Goal: Task Accomplishment & Management: Use online tool/utility

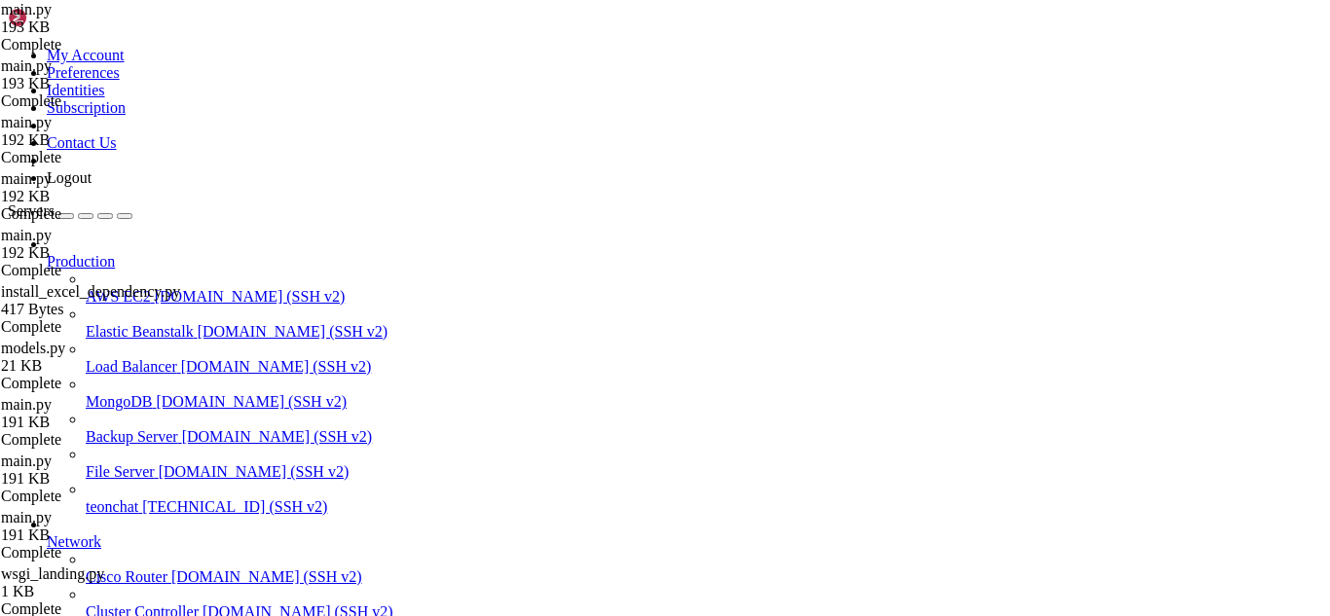
scroll to position [35429, 0]
drag, startPoint x: 299, startPoint y: 2136, endPoint x: 127, endPoint y: 2139, distance: 172.4
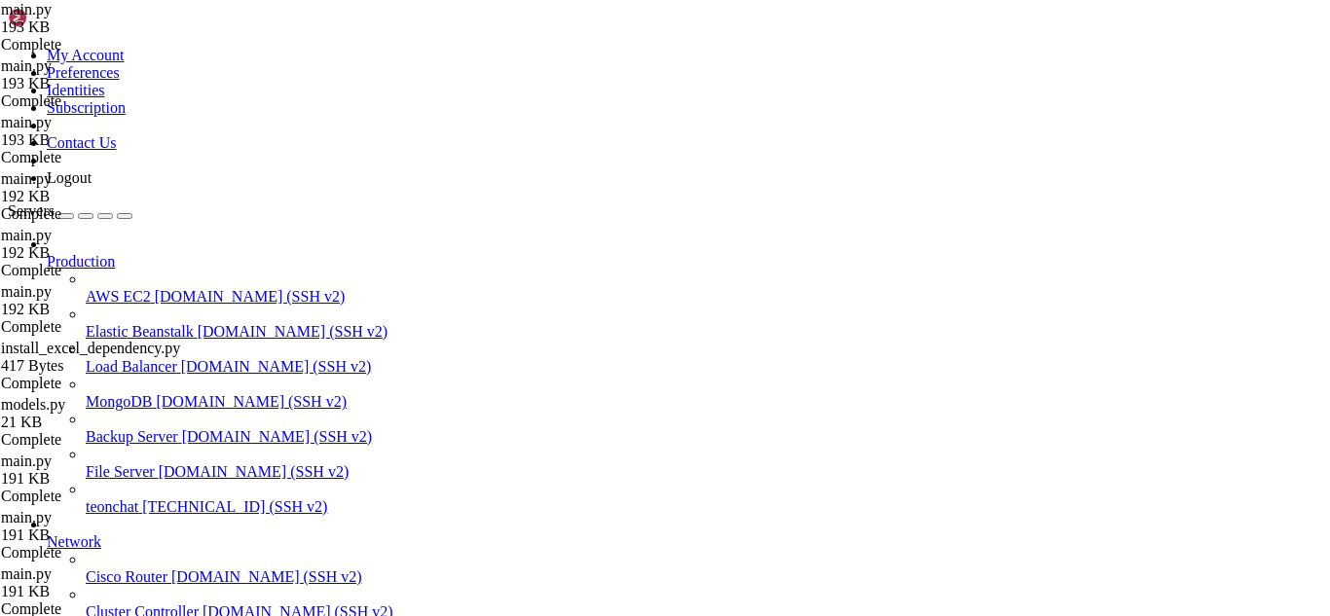
scroll to position [35357, 0]
drag, startPoint x: 96, startPoint y: 2068, endPoint x: 220, endPoint y: 2069, distance: 123.7
drag, startPoint x: 91, startPoint y: 2064, endPoint x: 316, endPoint y: 2064, distance: 224.9
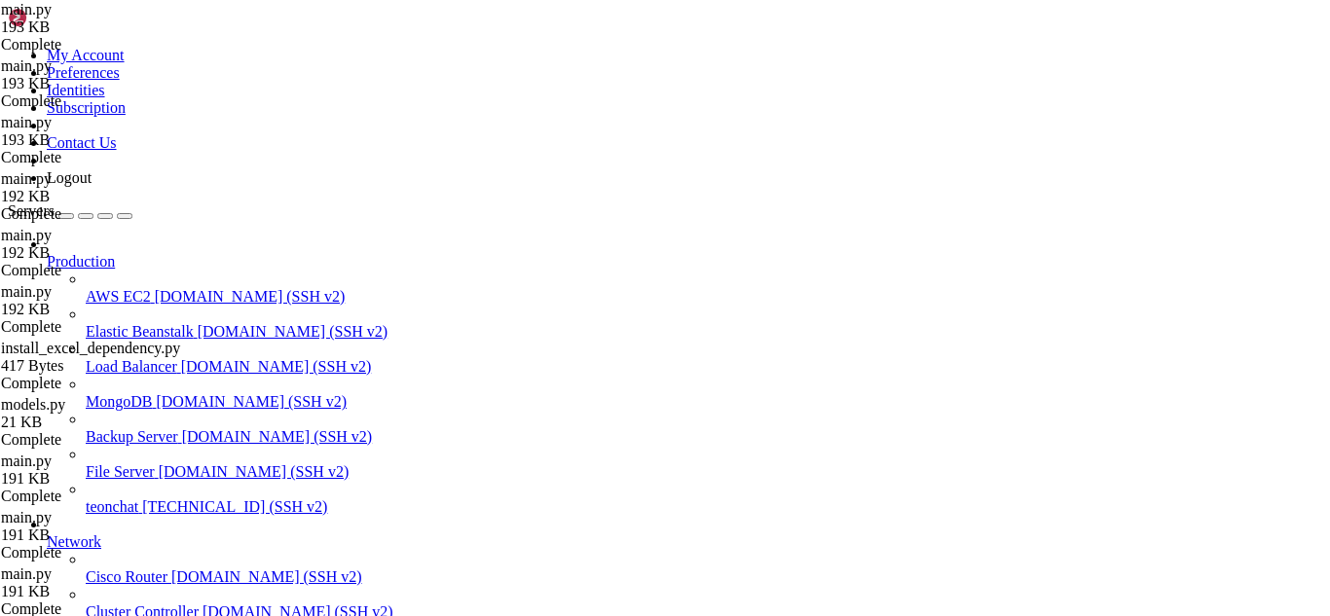
scroll to position [35597, 0]
paste input "render_template('admin/dashboard"
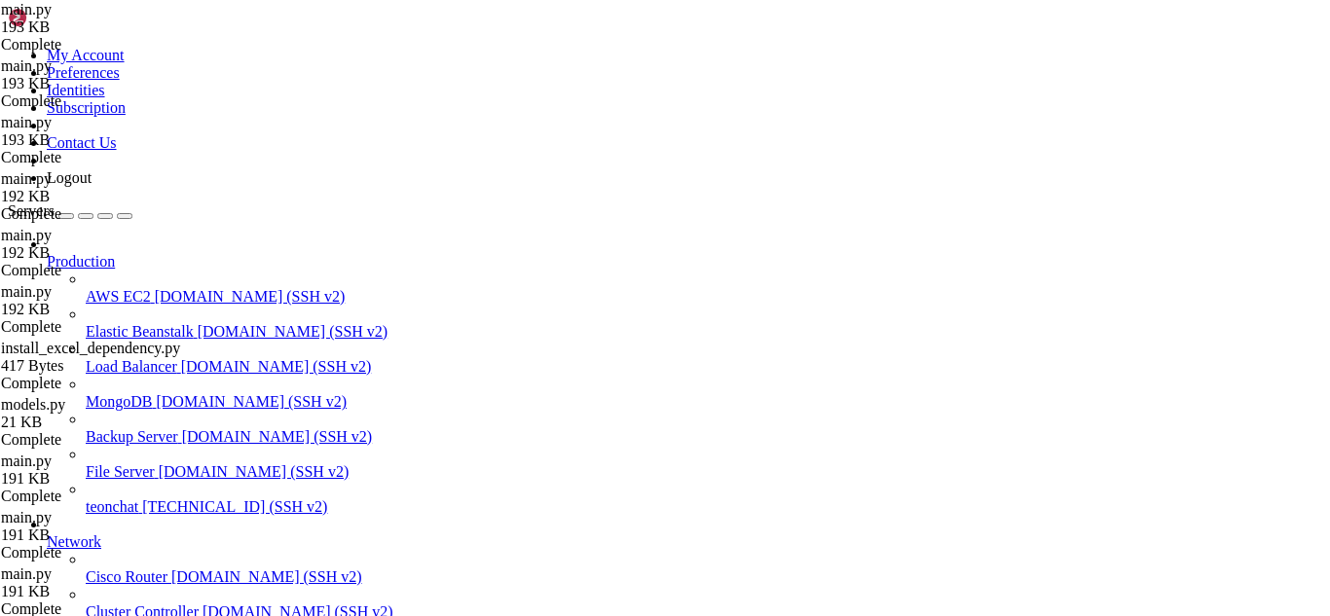
scroll to position [6197, 0]
type input "render_template('admin/dashboard"
type textarea "# --- RBAC / Decorators ---"
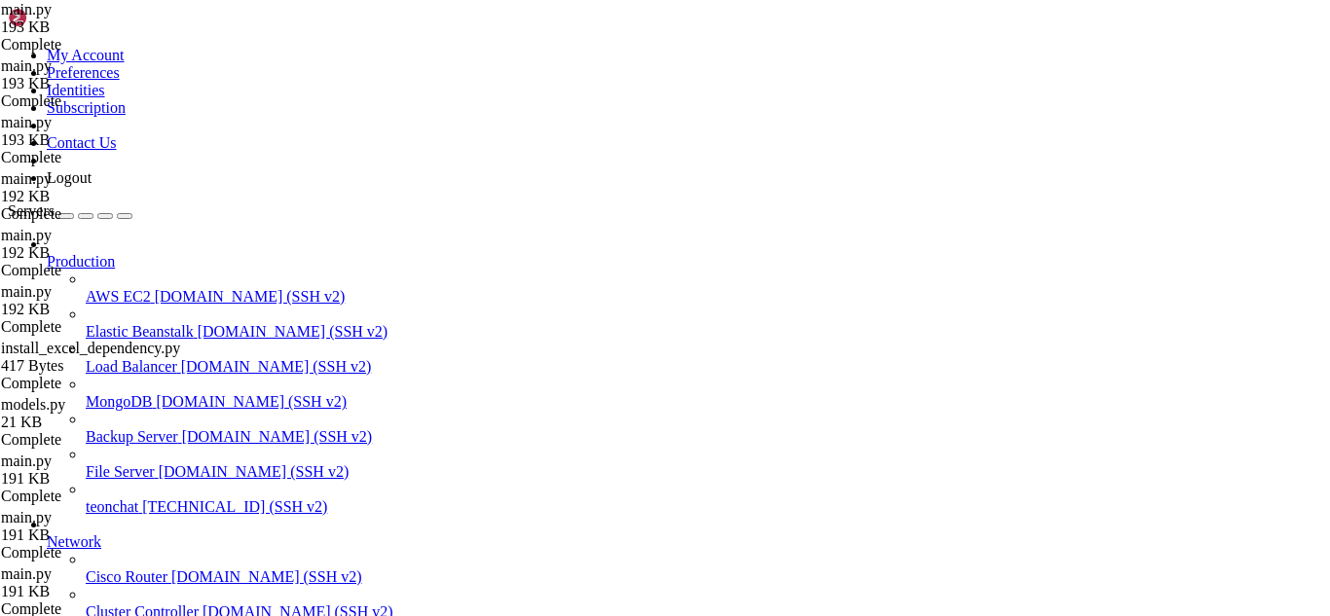
drag, startPoint x: 304, startPoint y: 306, endPoint x: 443, endPoint y: 354, distance: 147.5
type textarea "# ------------------------------------------"
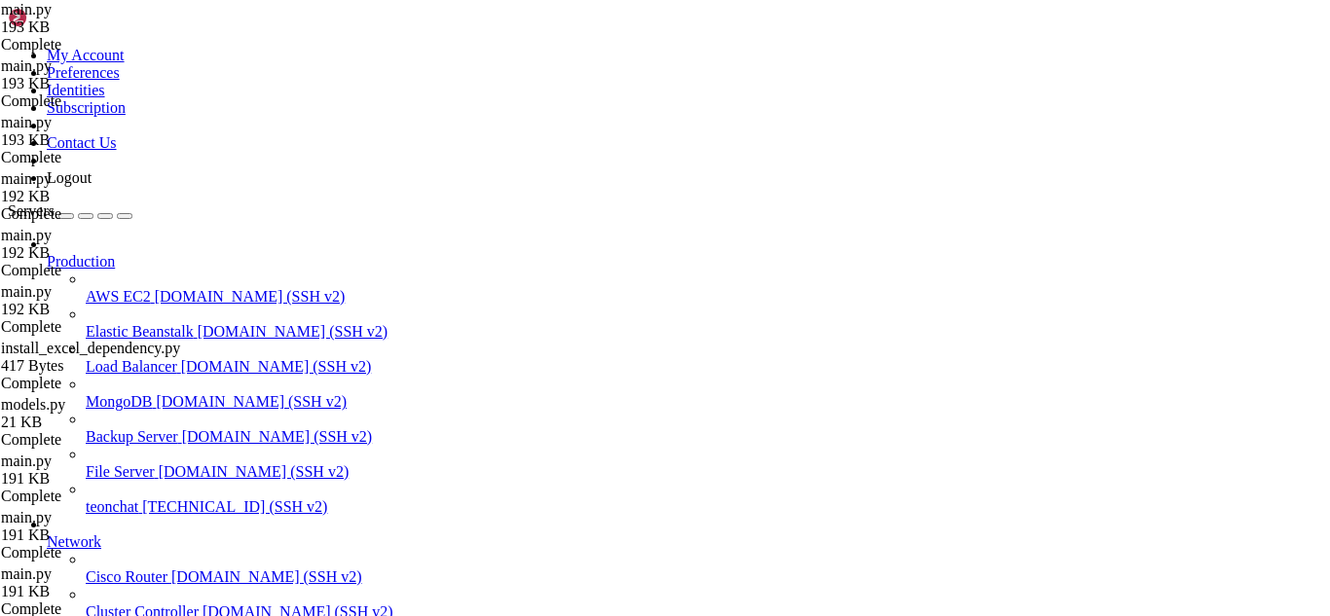
scroll to position [3131, 0]
type textarea "return decorator"
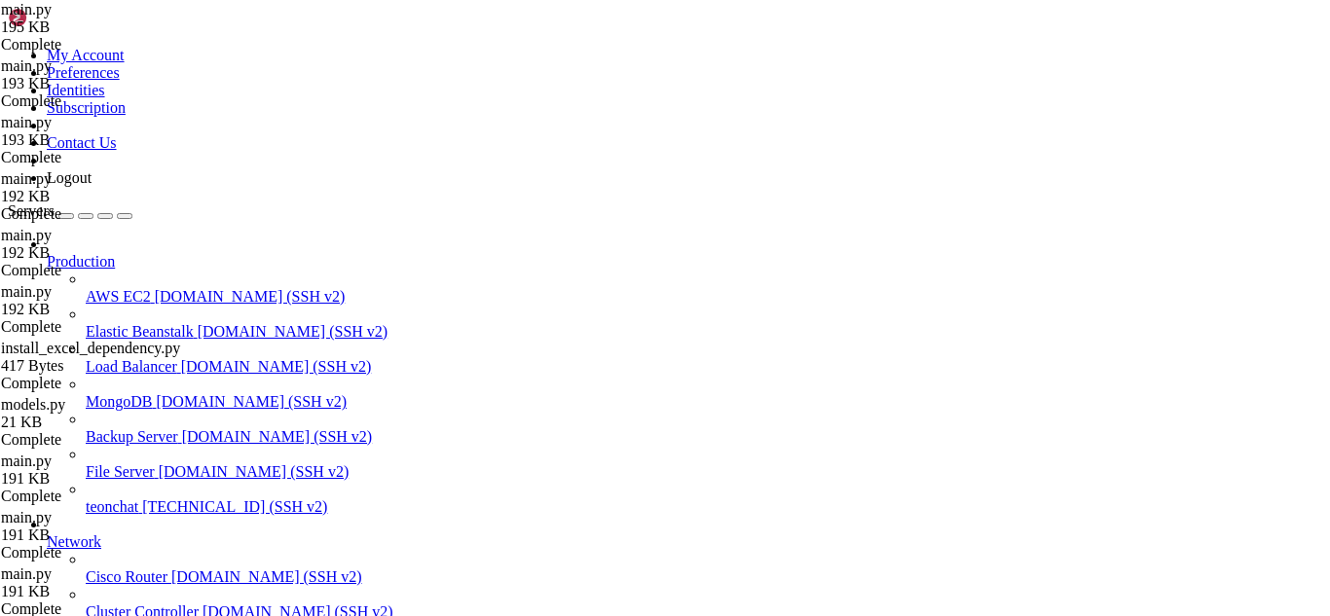
type input "/root/meuapp/flaskmkdir/oficial/app_delivery/templates/admin"
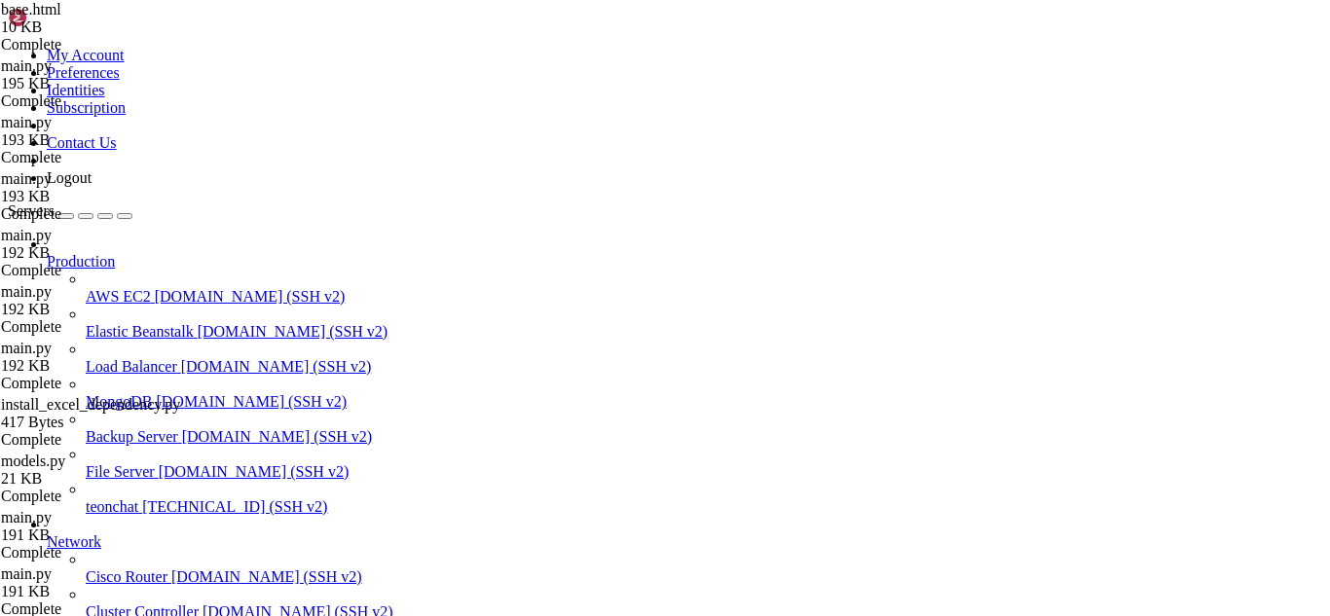
drag, startPoint x: 292, startPoint y: 98, endPoint x: 551, endPoint y: 576, distance: 543.8
type textarea "</body> </html>"
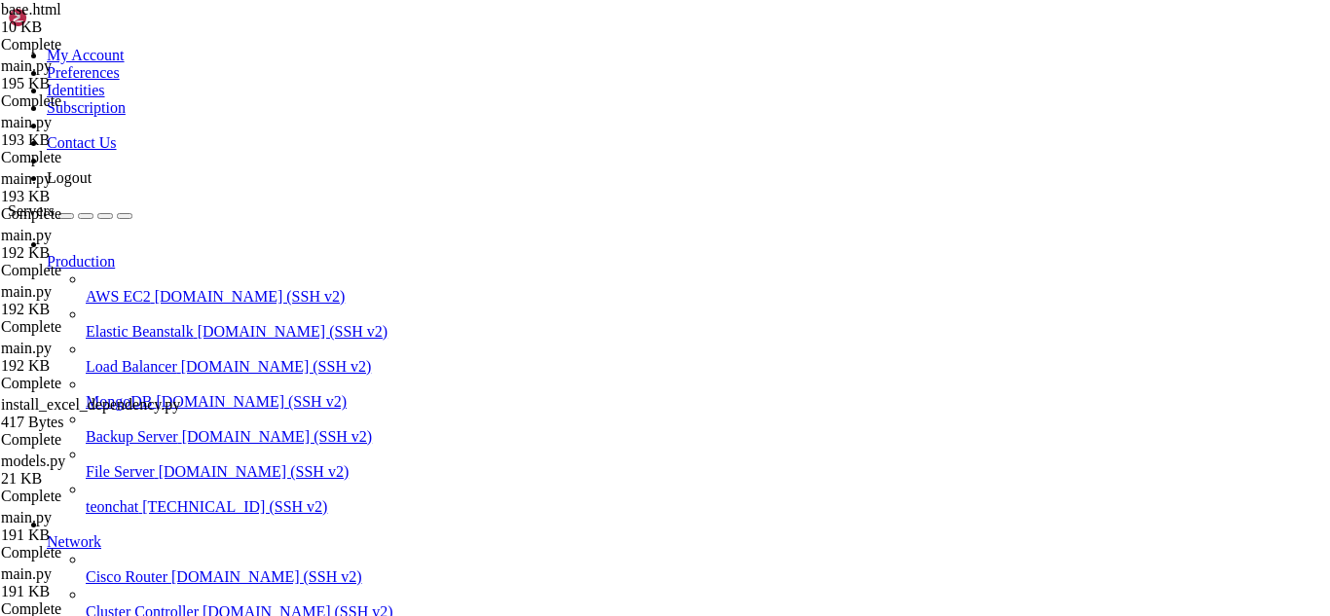
scroll to position [0, 0]
type input "/root/meuapp/flaskmkdir/oficial/app_delivery"
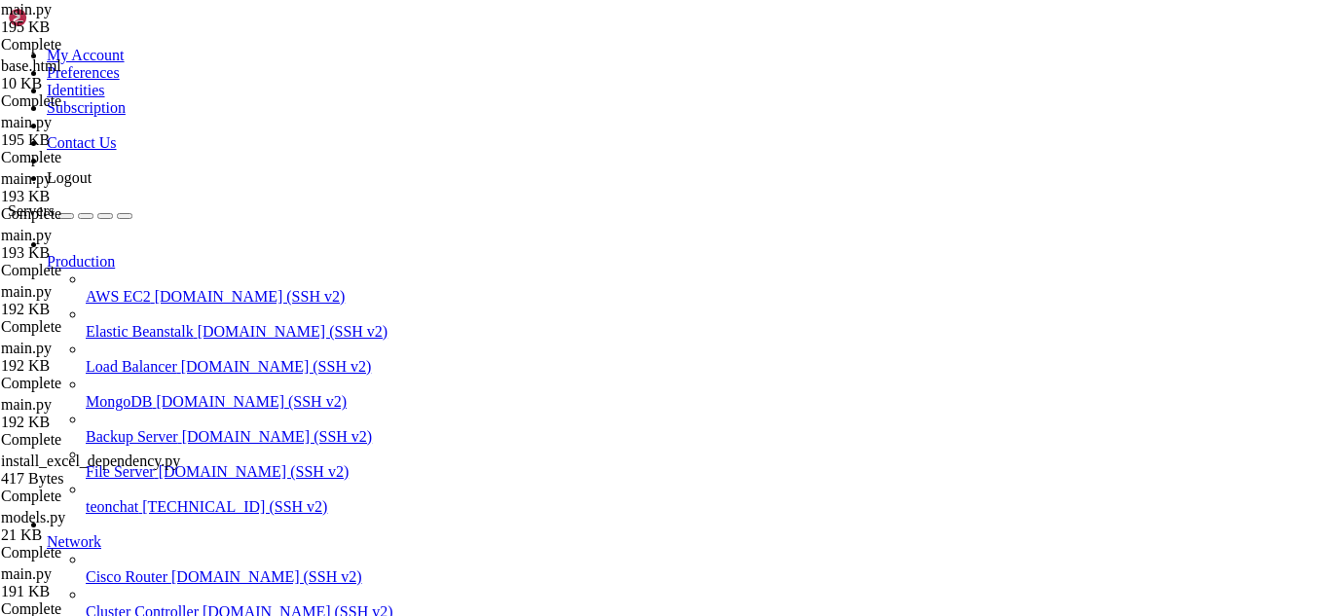
scroll to position [6575, 0]
type input "a"
type input "m"
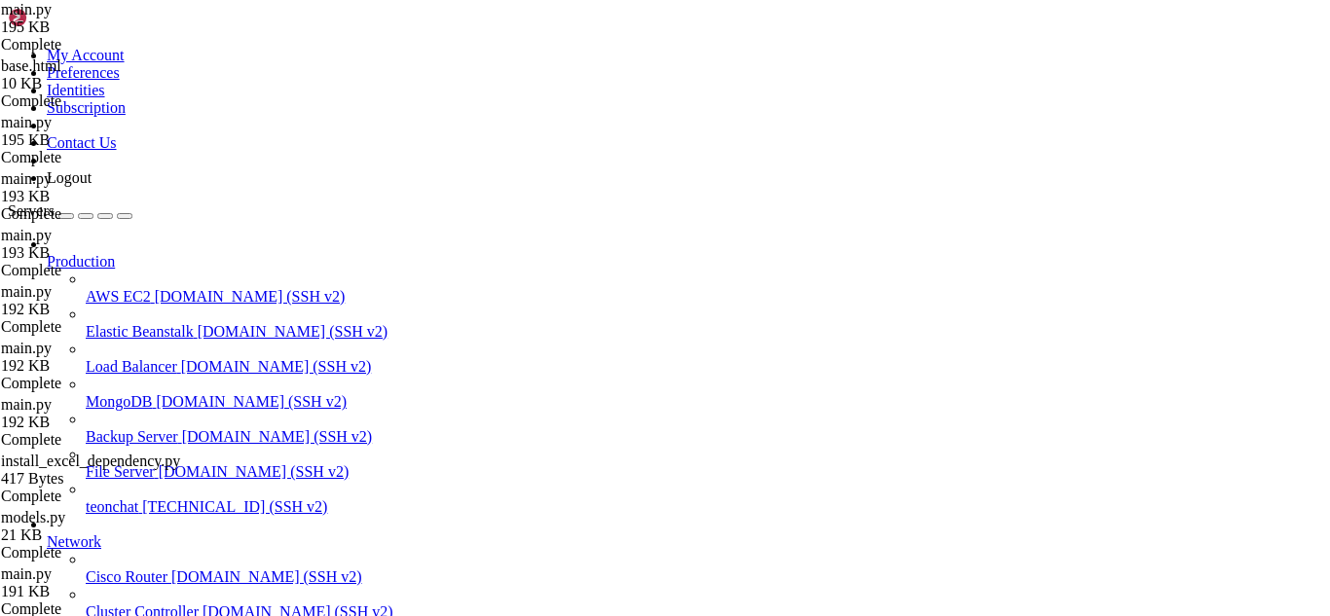
paste input "Customer routes (existing)"
type input "C"
type input "('/')"
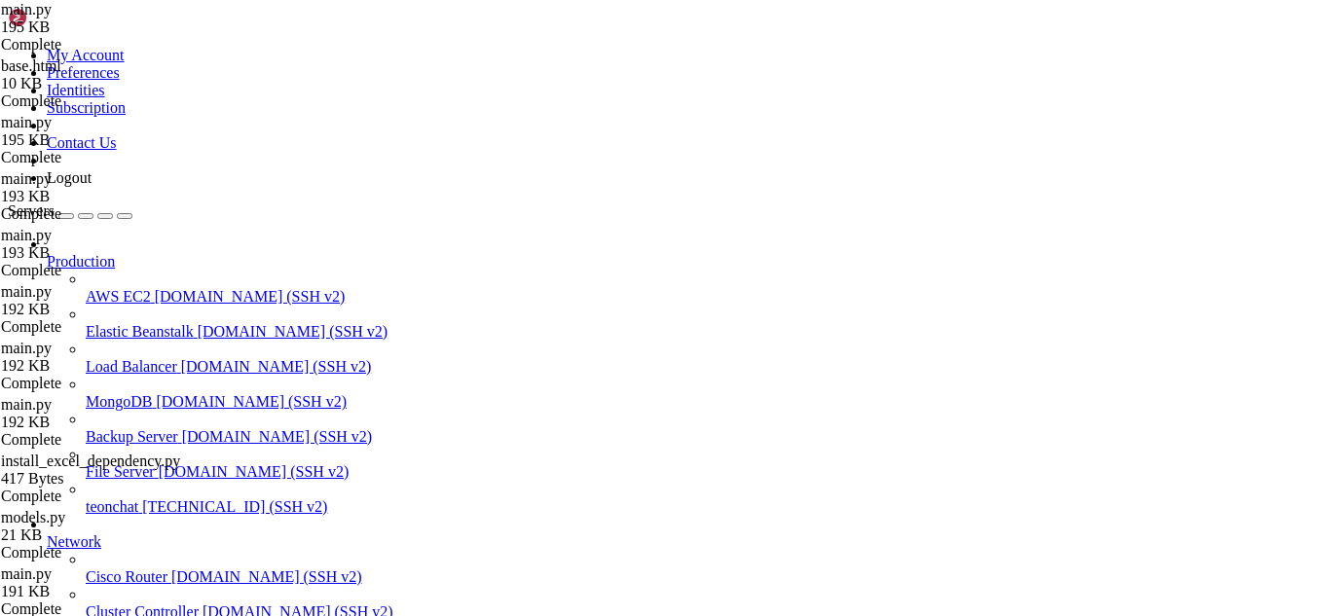
scroll to position [3875, 0]
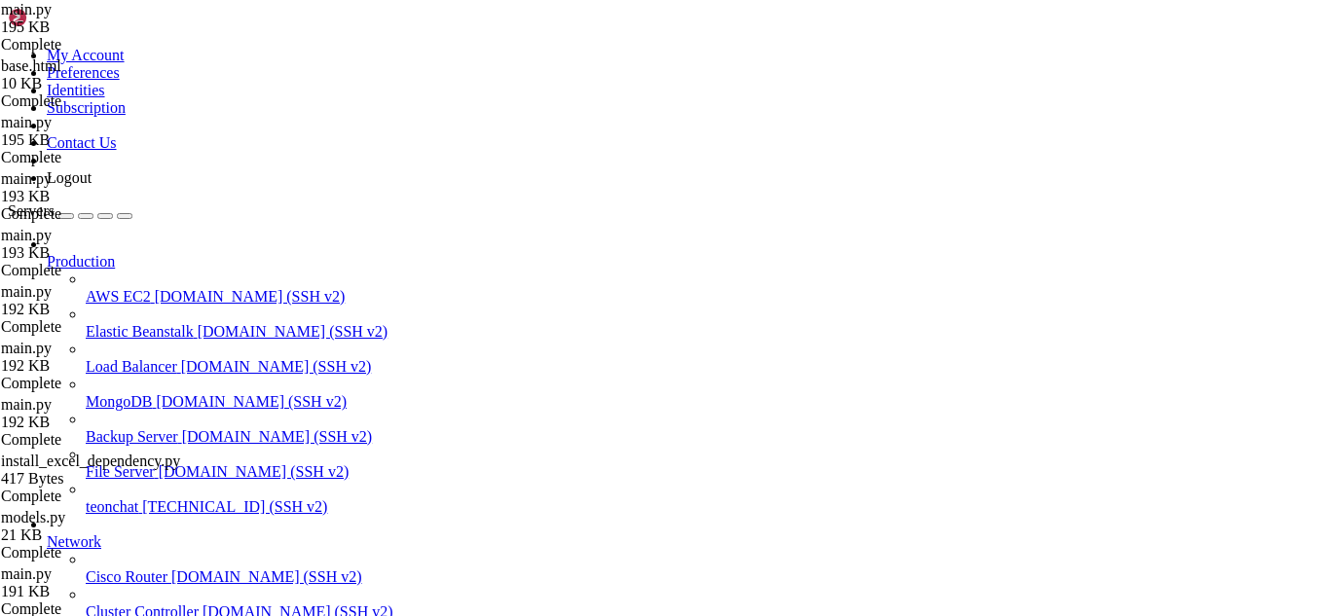
scroll to position [28901, 0]
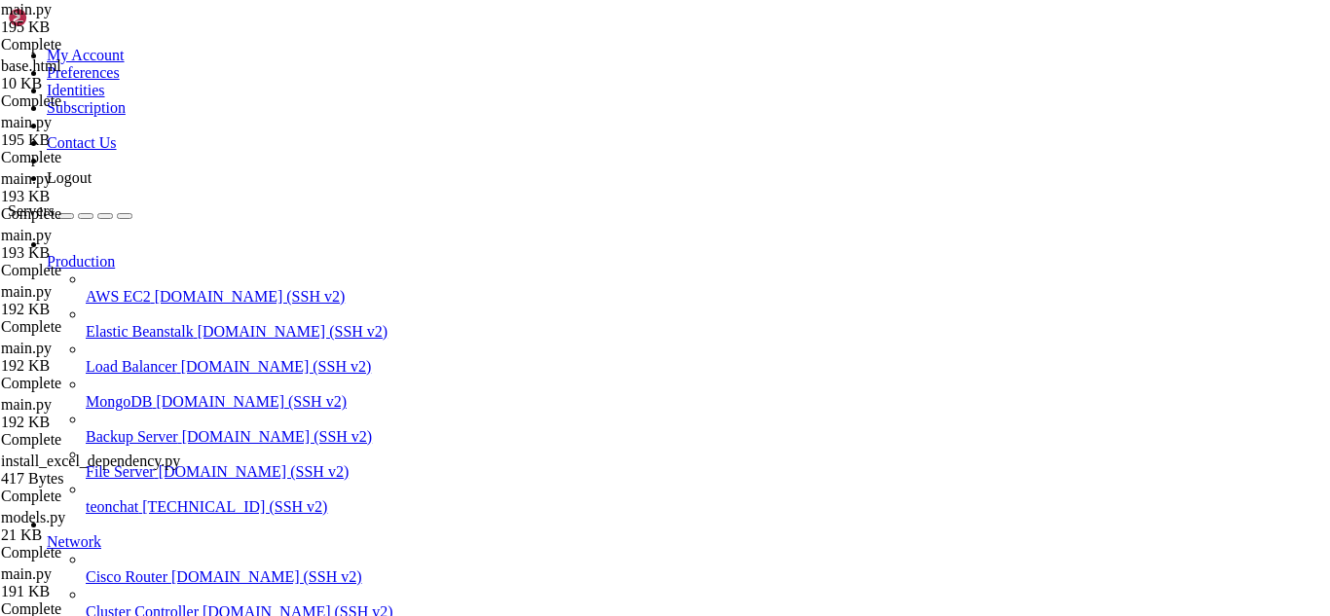
type textarea "return decorator"
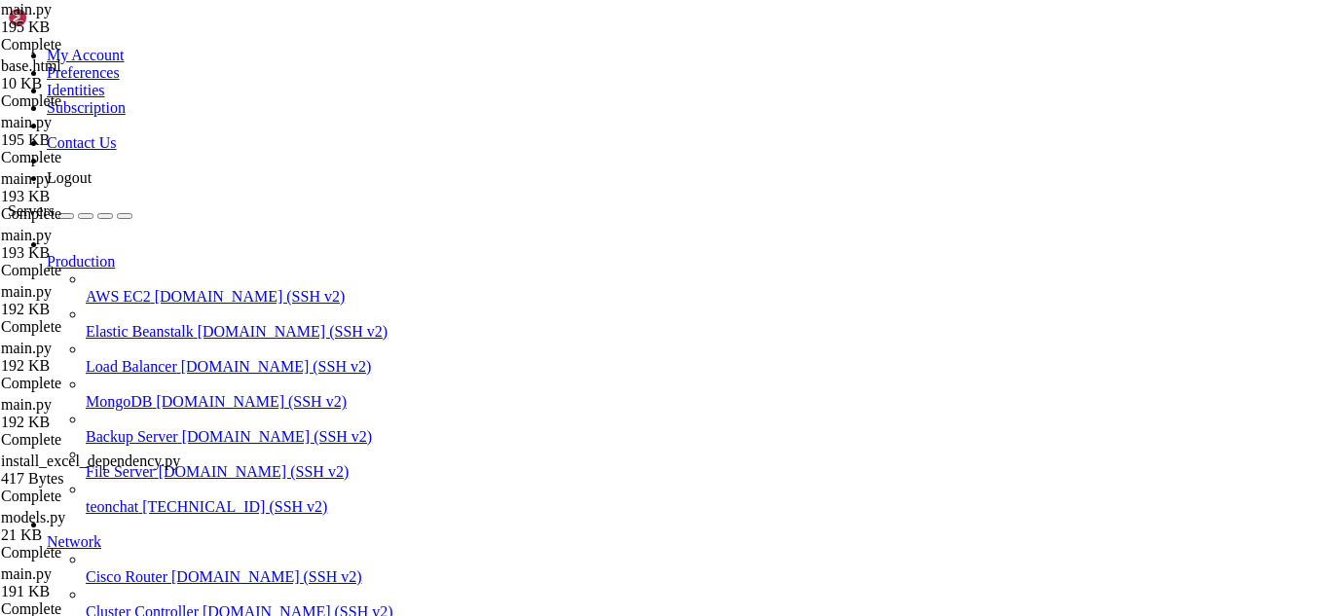
paste textarea "return redirect(url_for('manage_views'))"
type textarea "return redirect(url_for('manage_views'))"
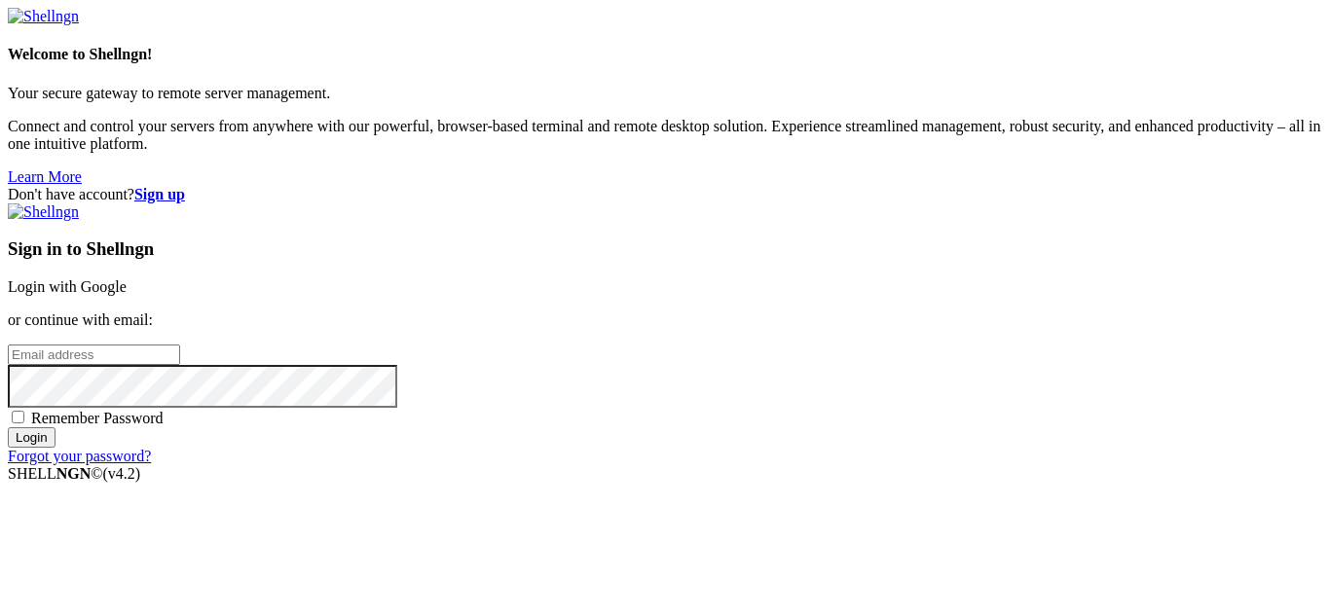
click at [127, 279] on link "Login with Google" at bounding box center [67, 287] width 119 height 17
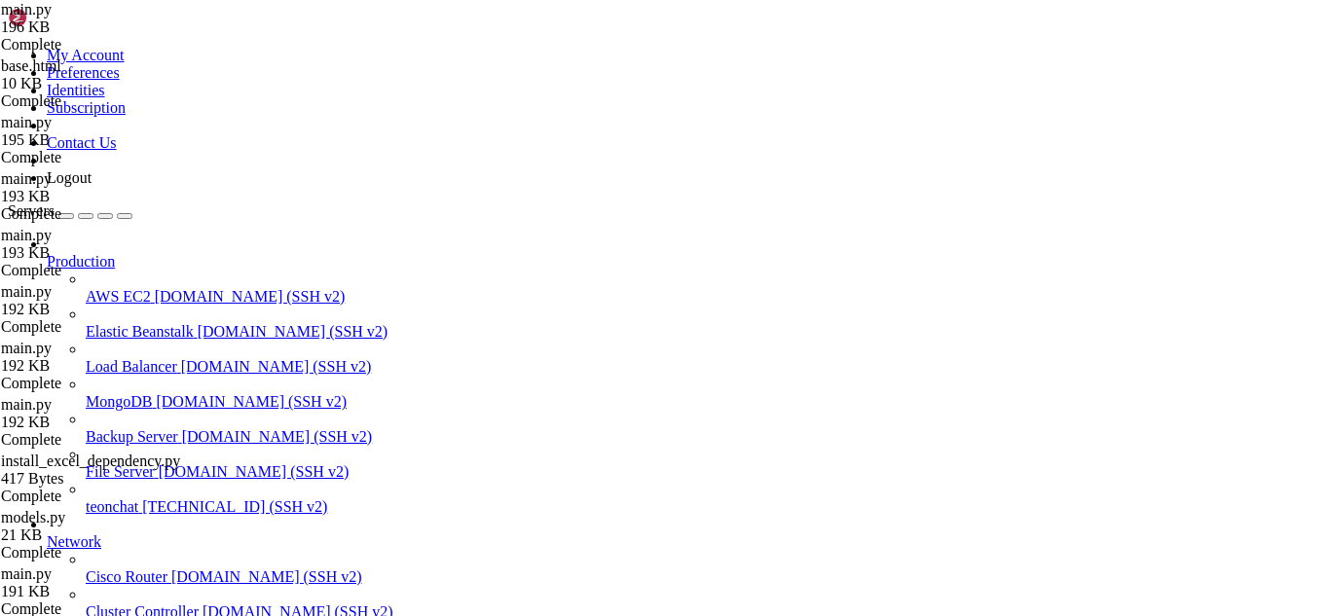
scroll to position [43777, 0]
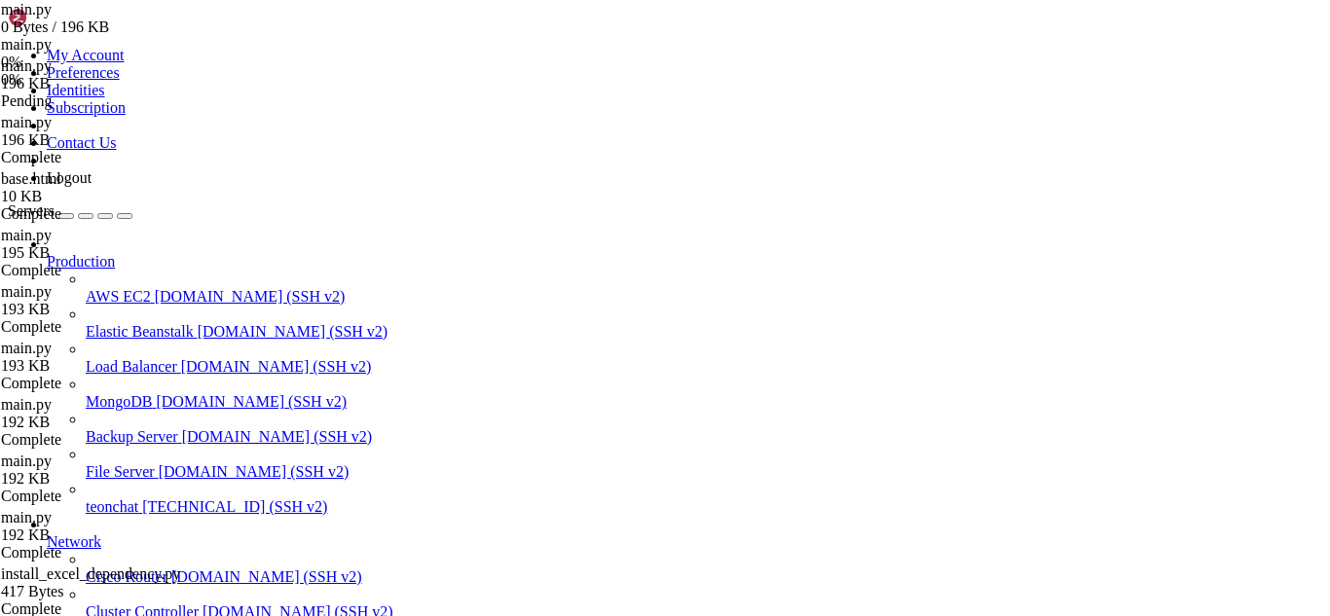
type input "/root"
type input "Traceback (most recent call last): File "/root/meuapp/flaskmkdir/oficial/app_de…"
drag, startPoint x: 1106, startPoint y: 104, endPoint x: 1209, endPoint y: 112, distance: 103.5
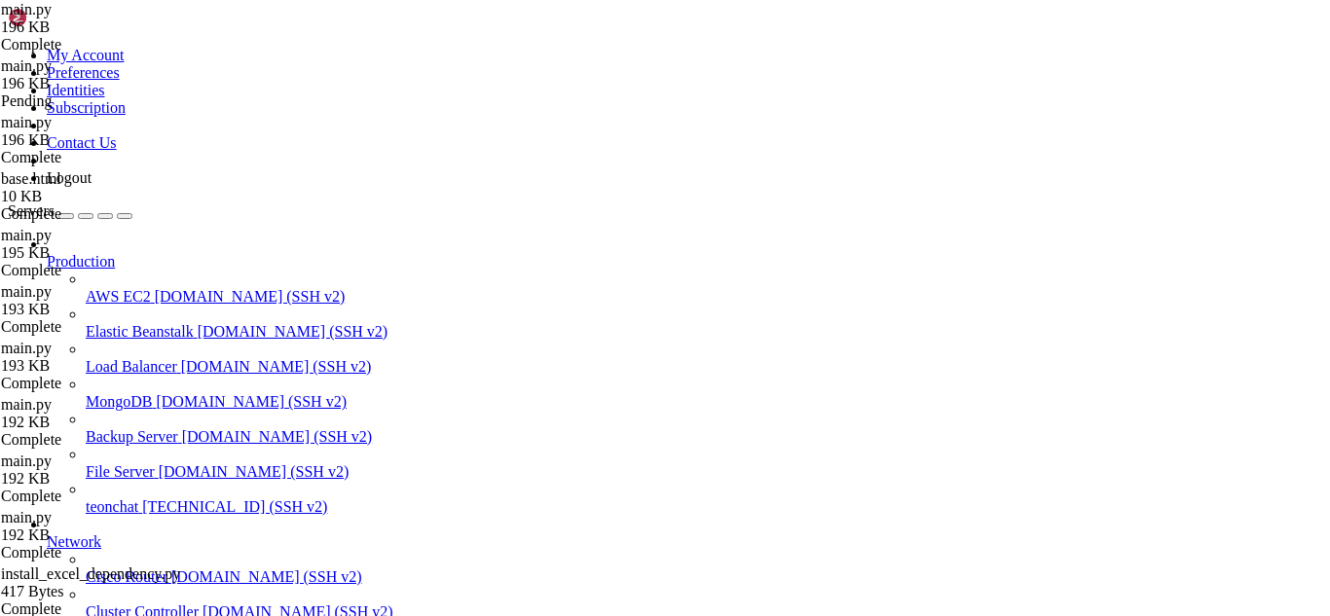
scroll to position [7271, 0]
paste input "admin/order-status"
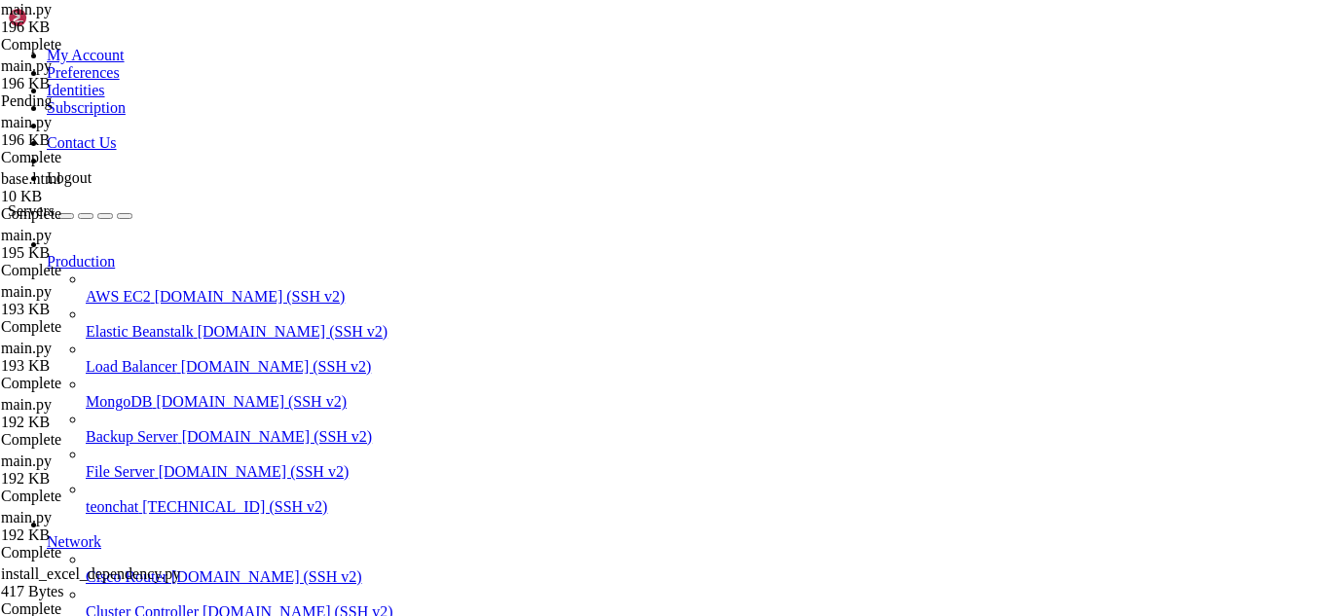
scroll to position [6974, 0]
type input "admin/order-status"
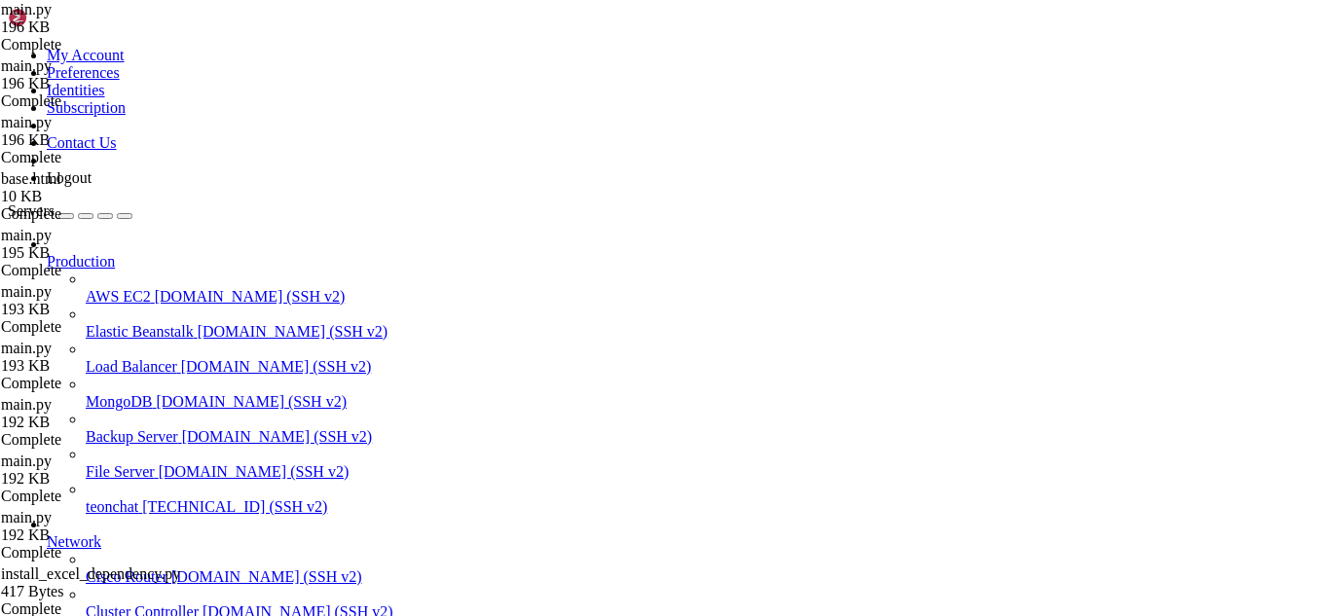
scroll to position [59, 0]
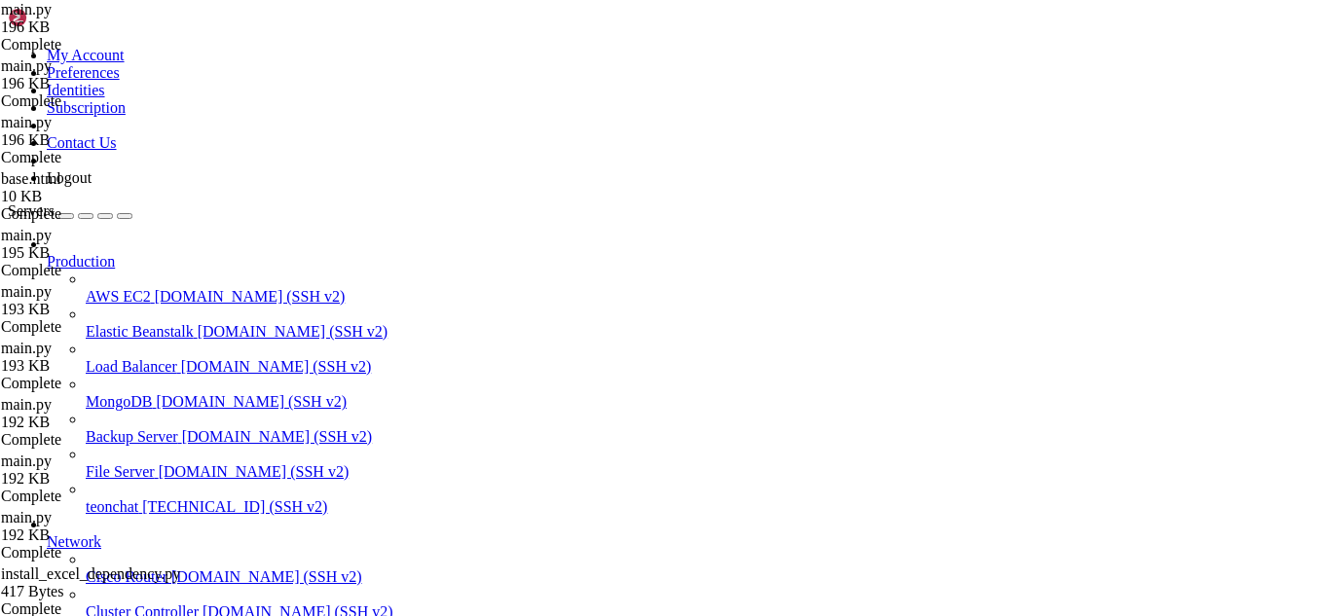
drag, startPoint x: 542, startPoint y: 303, endPoint x: 530, endPoint y: 264, distance: 41.0
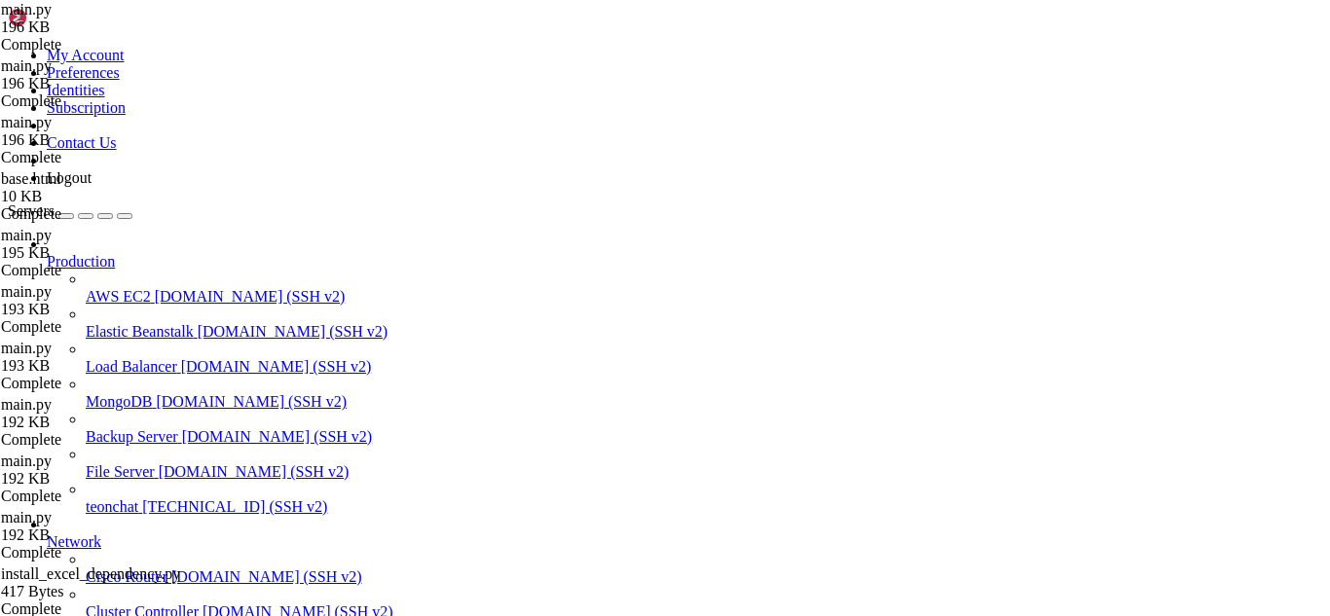
type input "/root/meuapp/flaskmkdir/oficial/app_delivery"
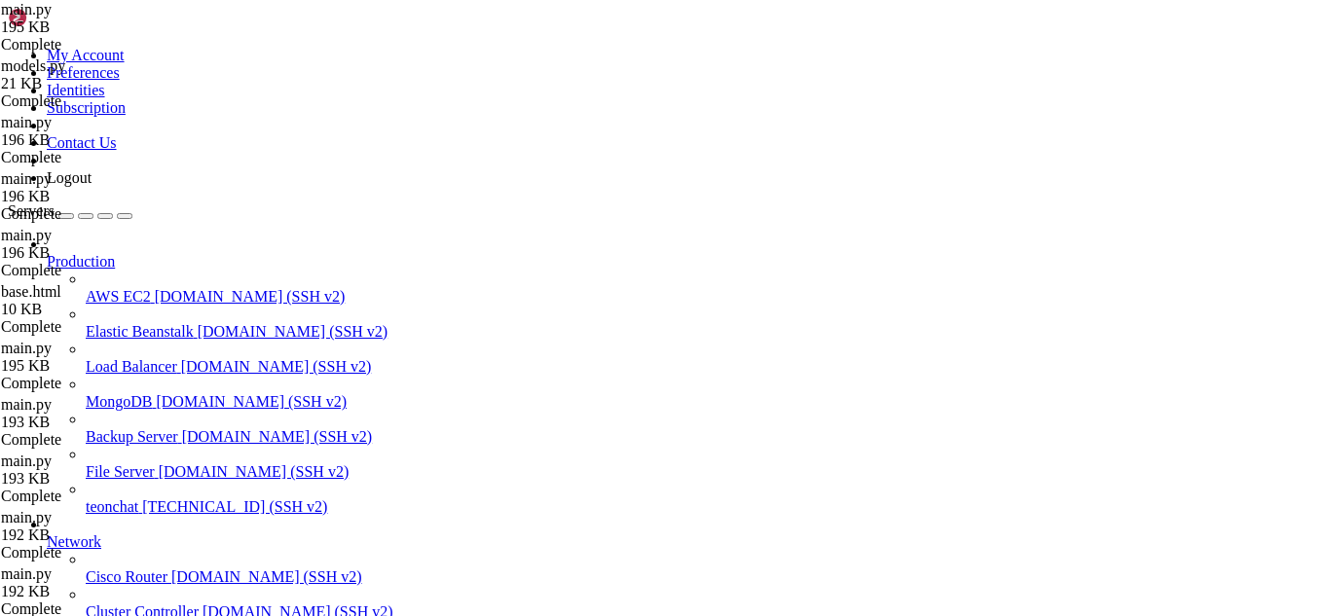
drag, startPoint x: 558, startPoint y: 176, endPoint x: 470, endPoint y: 179, distance: 87.7
paste textarea "from models import OrderStatusConfig"
type textarea "from models import OrderStatusConfig"
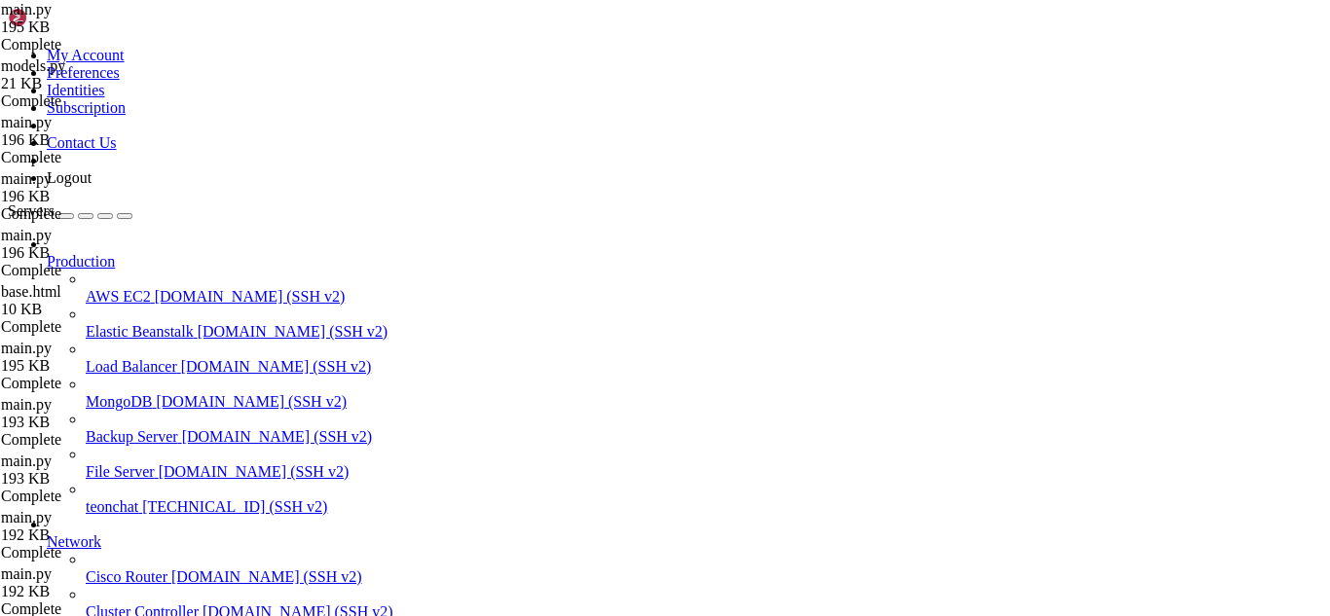
paste textarea "from models import OrderStatusConfig"
type textarea "f"
type textarea "from models import OrderStatusConfig"
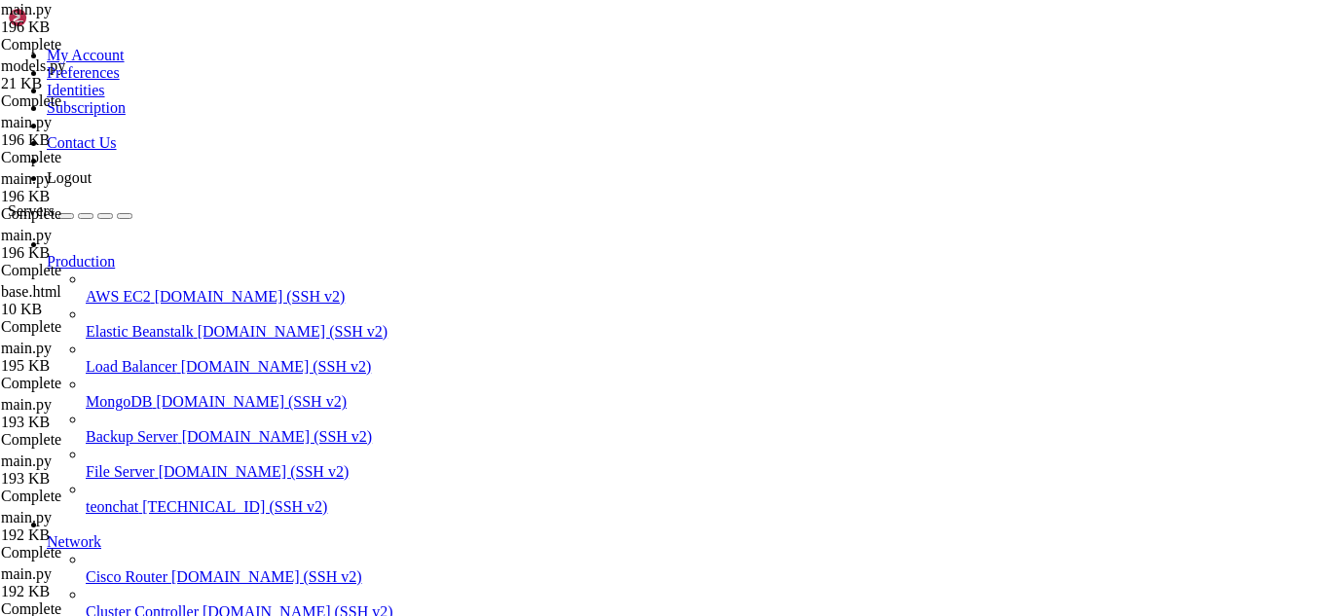
scroll to position [0, 0]
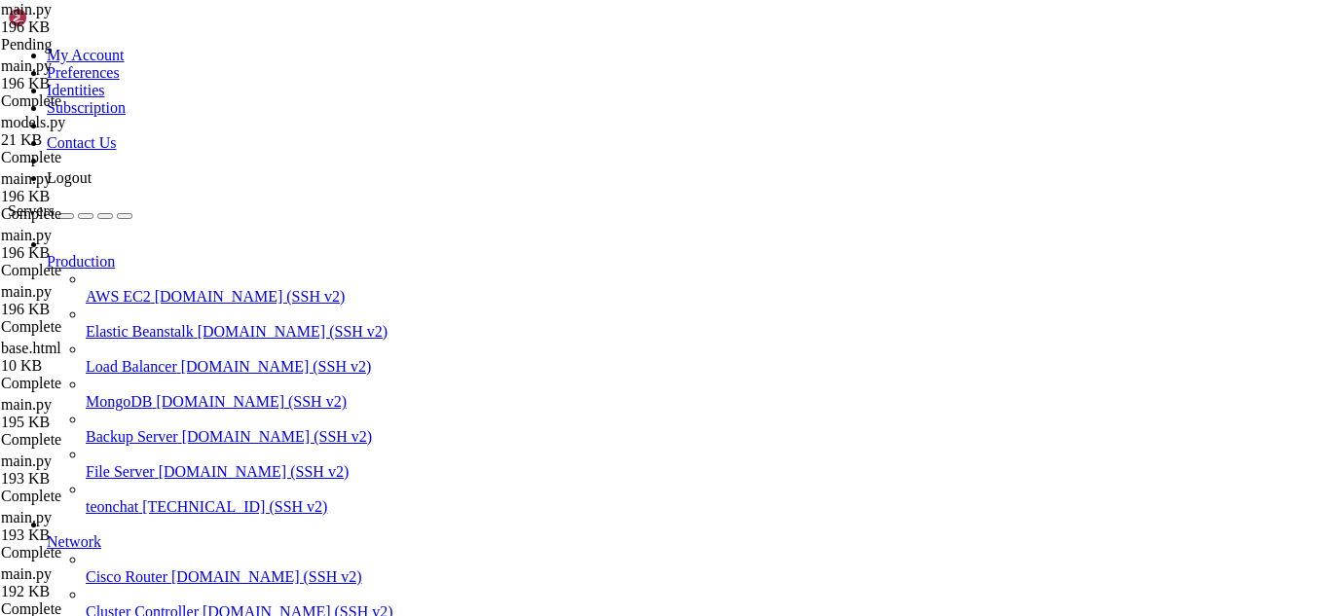
drag, startPoint x: 293, startPoint y: 101, endPoint x: 498, endPoint y: 508, distance: 455.5
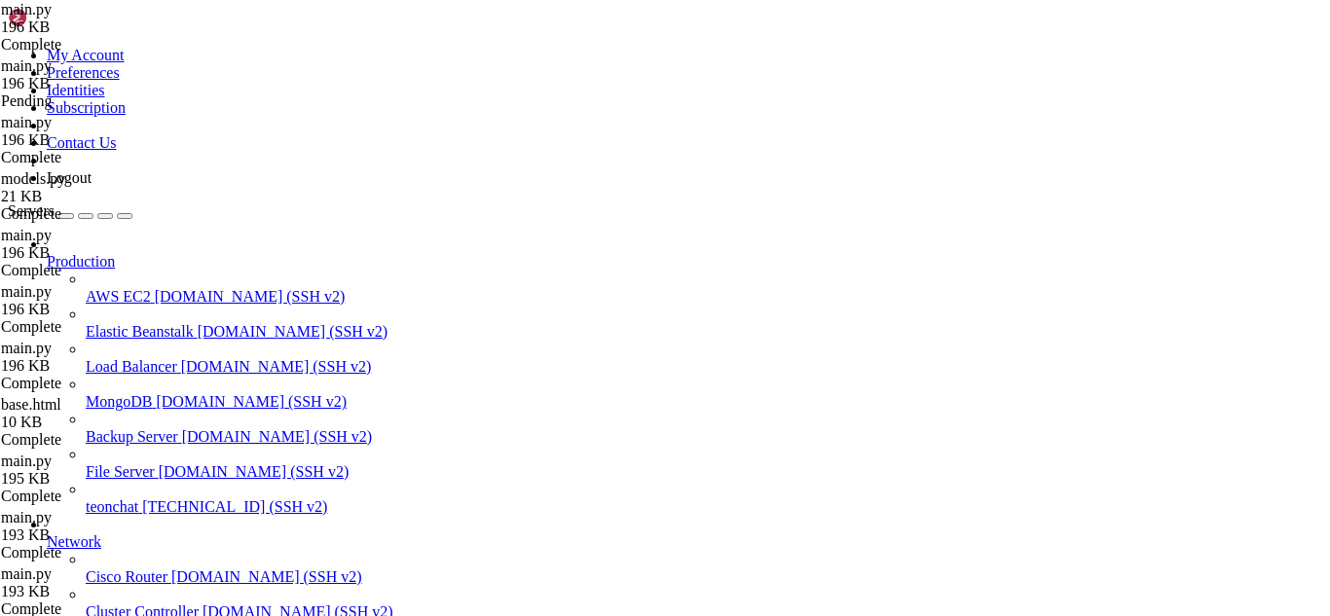
type textarea "'description': 'Para grandes operacoes',"
type input "subscription"
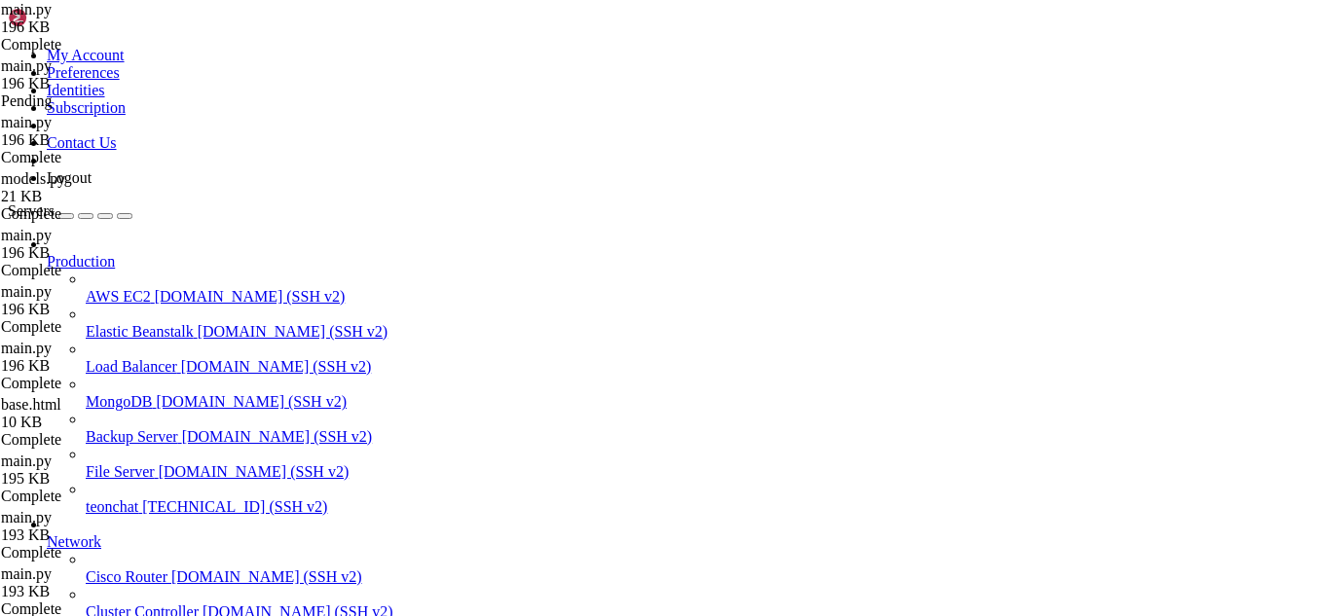
type textarea "</html>"
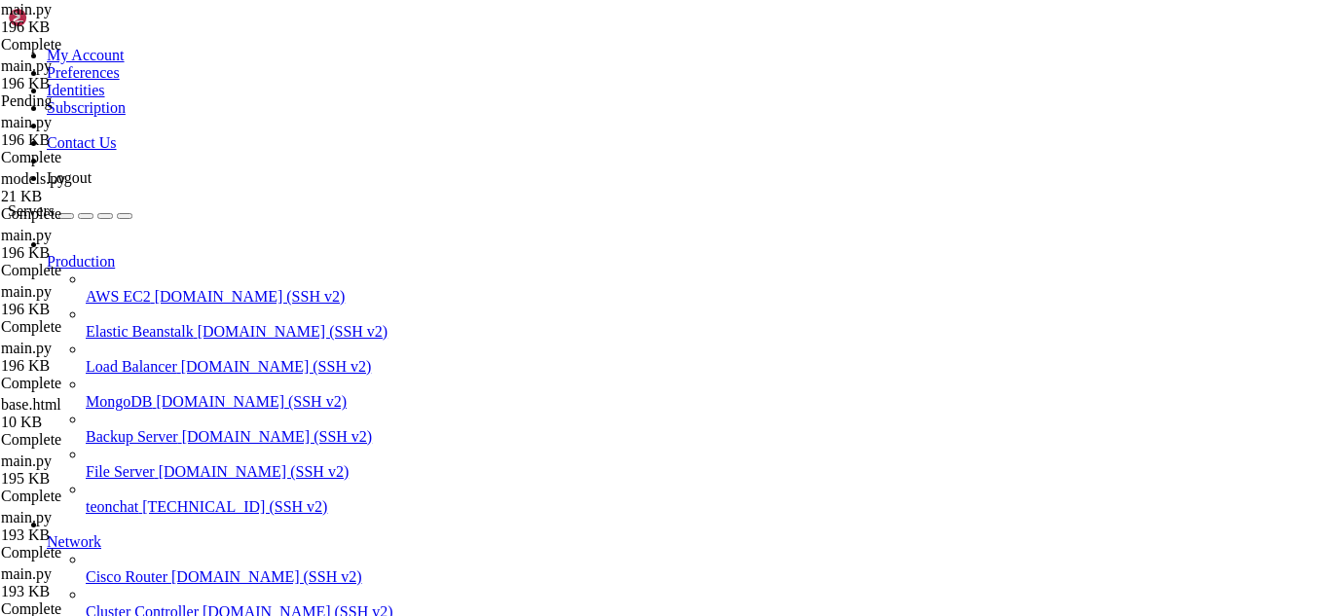
scroll to position [27543, 0]
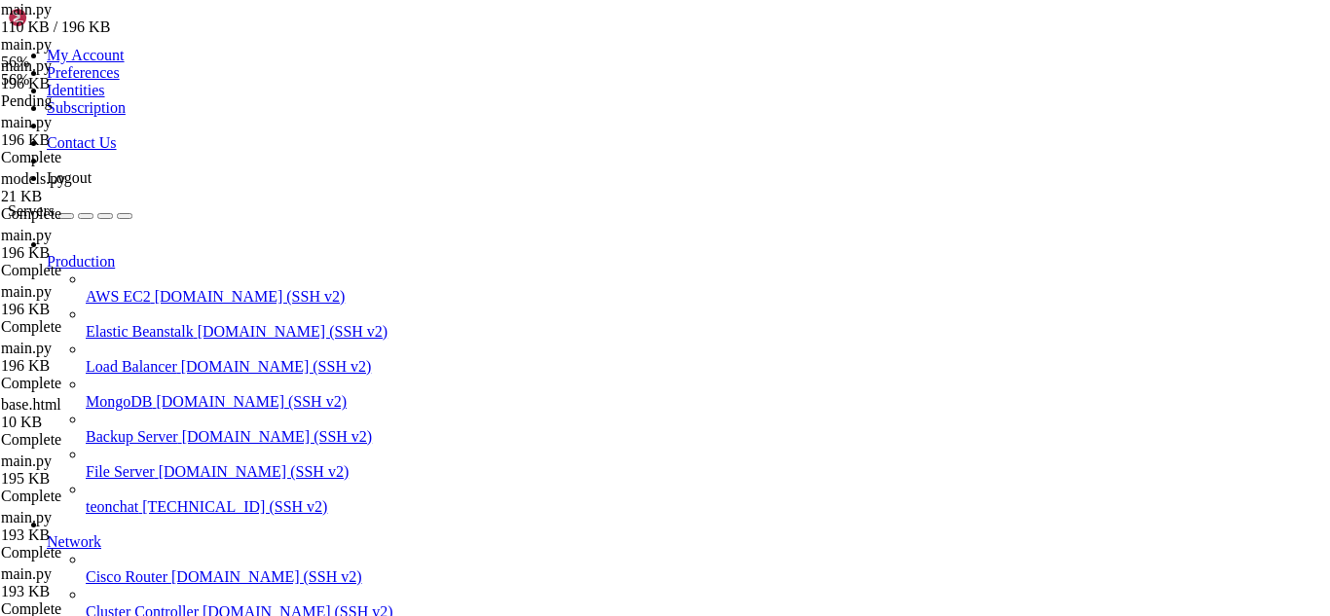
scroll to position [54724, 0]
type input "5"
type input "assinar"
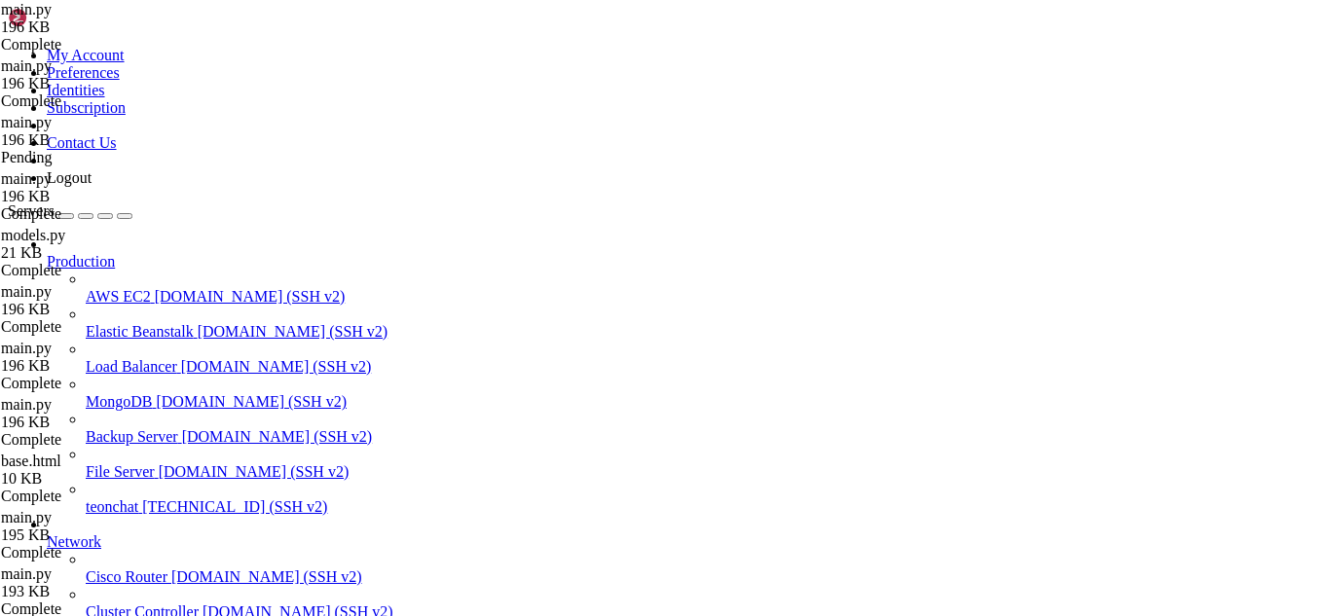
scroll to position [30522, 0]
drag, startPoint x: 304, startPoint y: 229, endPoint x: 561, endPoint y: 415, distance: 317.3
type textarea "is_approved=is_approved )"
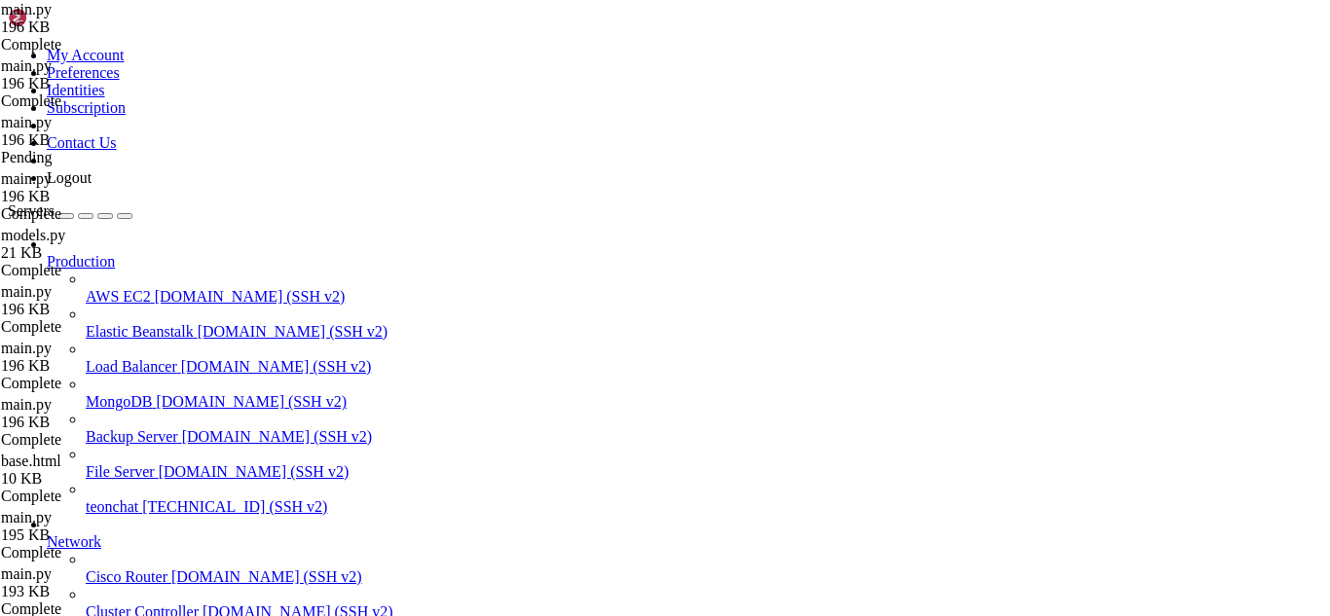
type input "client"
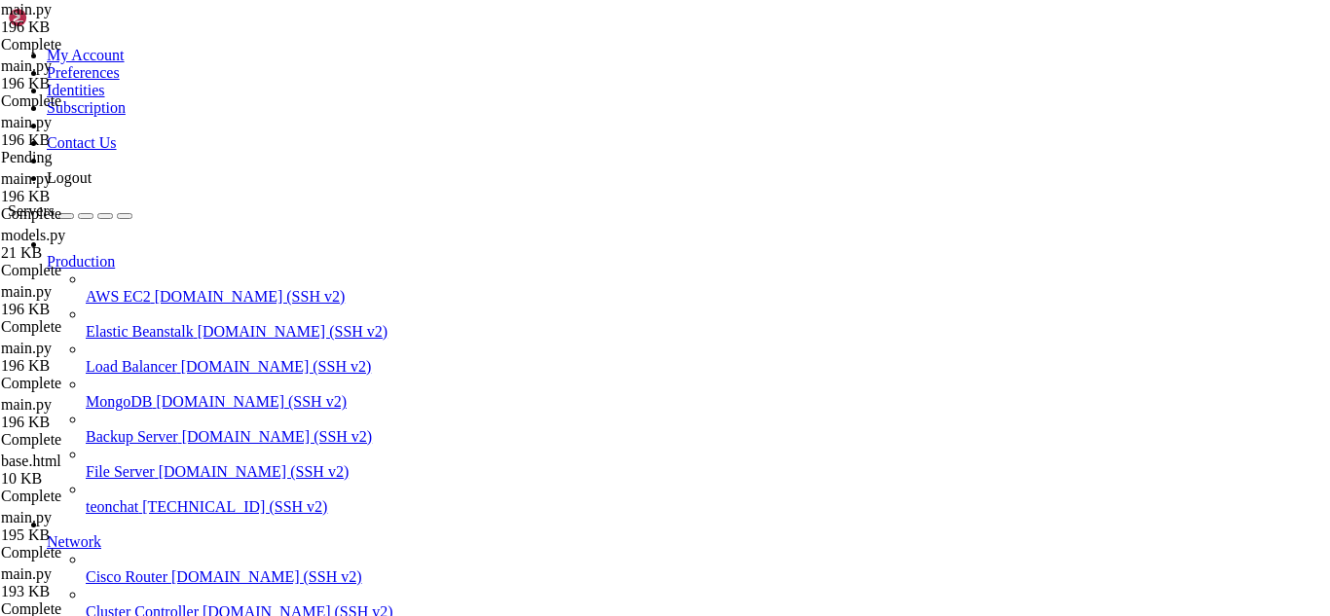
type textarea "return redirect(url_for('admin_customers'))"
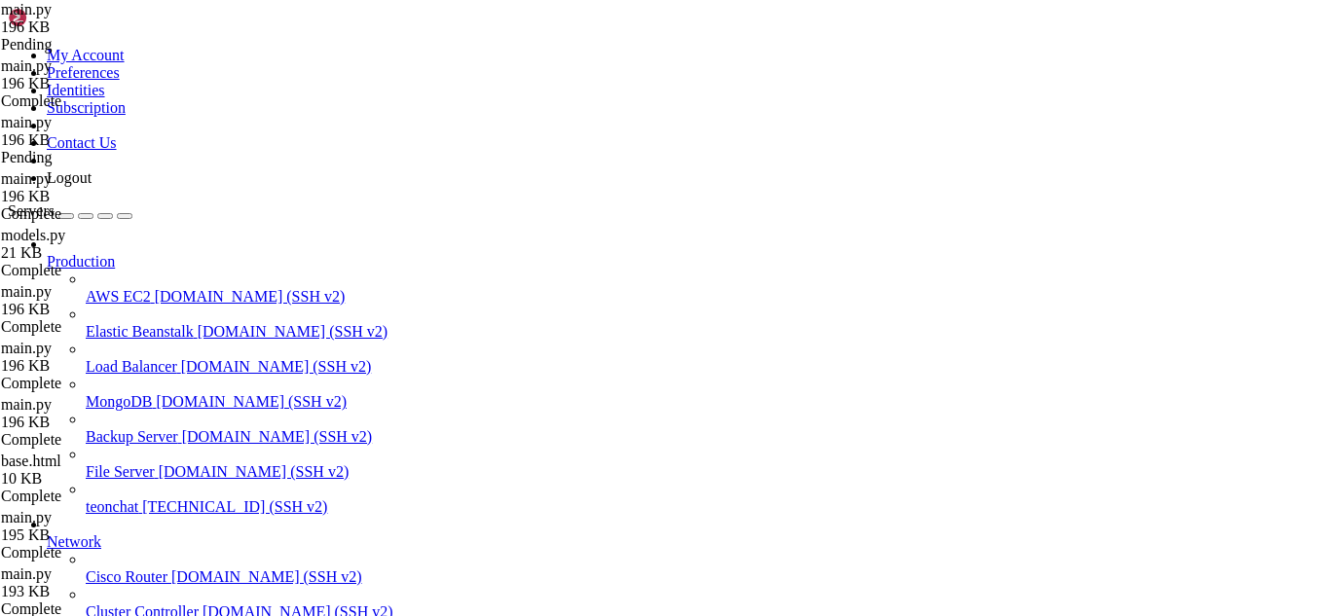
type input "client"
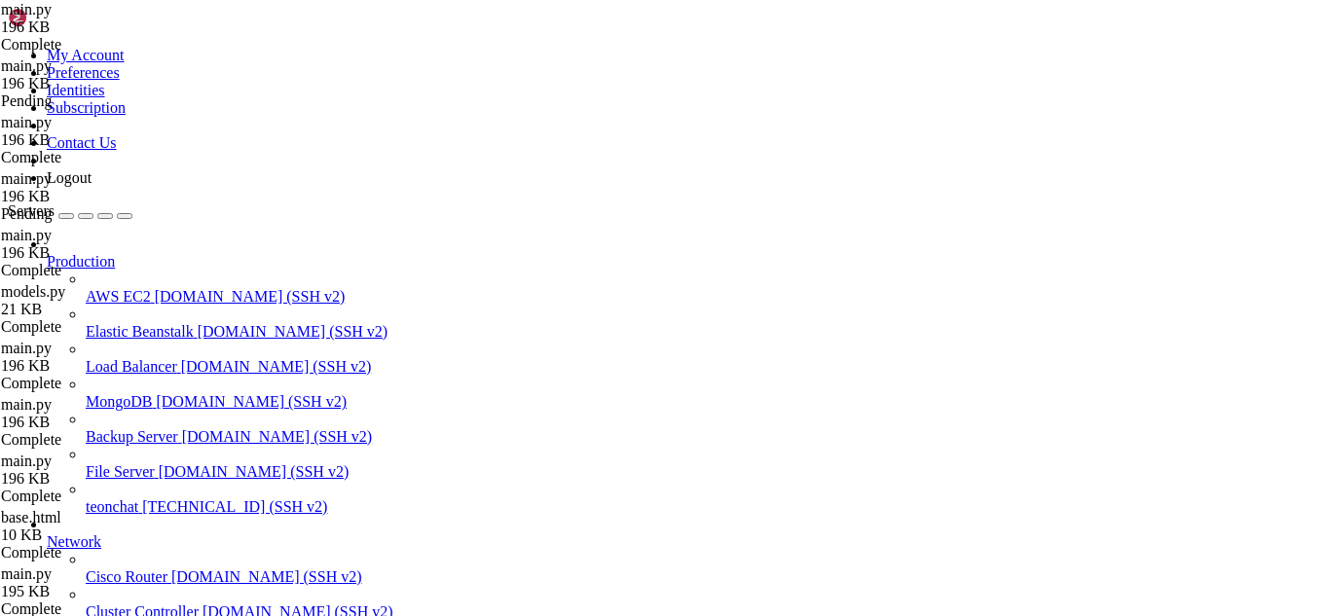
scroll to position [1974, 0]
drag, startPoint x: 312, startPoint y: 200, endPoint x: 525, endPoint y: 349, distance: 260.2
type textarea "subdomain_prefix="client" )"
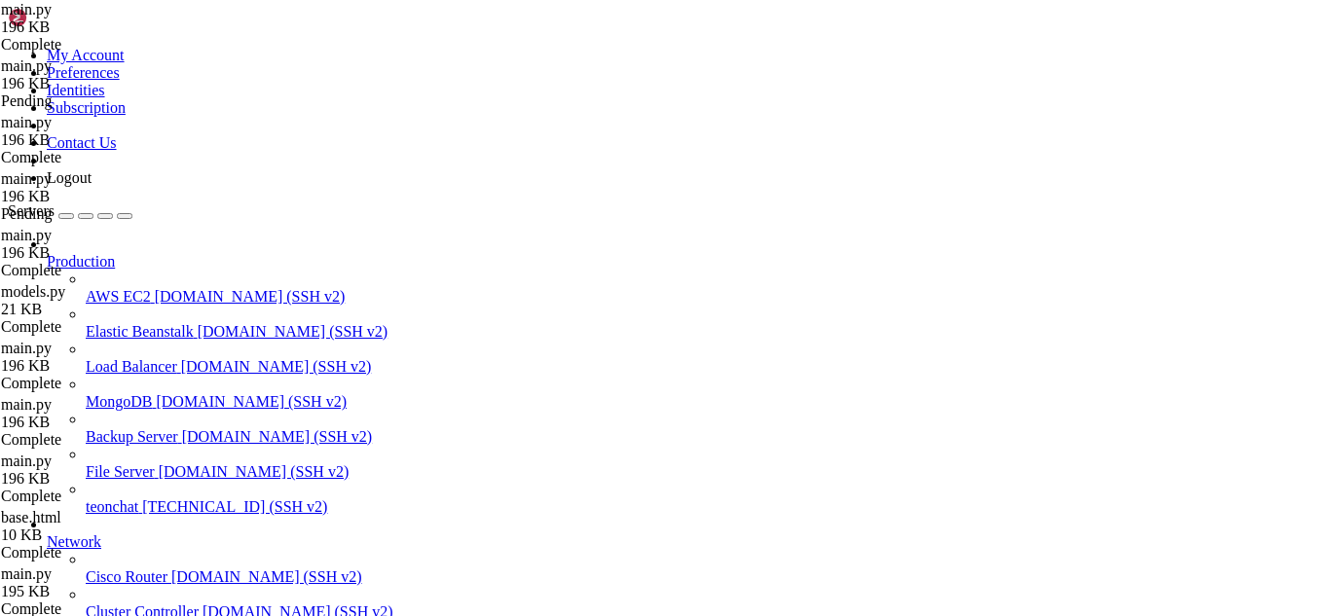
type input "create"
